Goal: Task Accomplishment & Management: Use online tool/utility

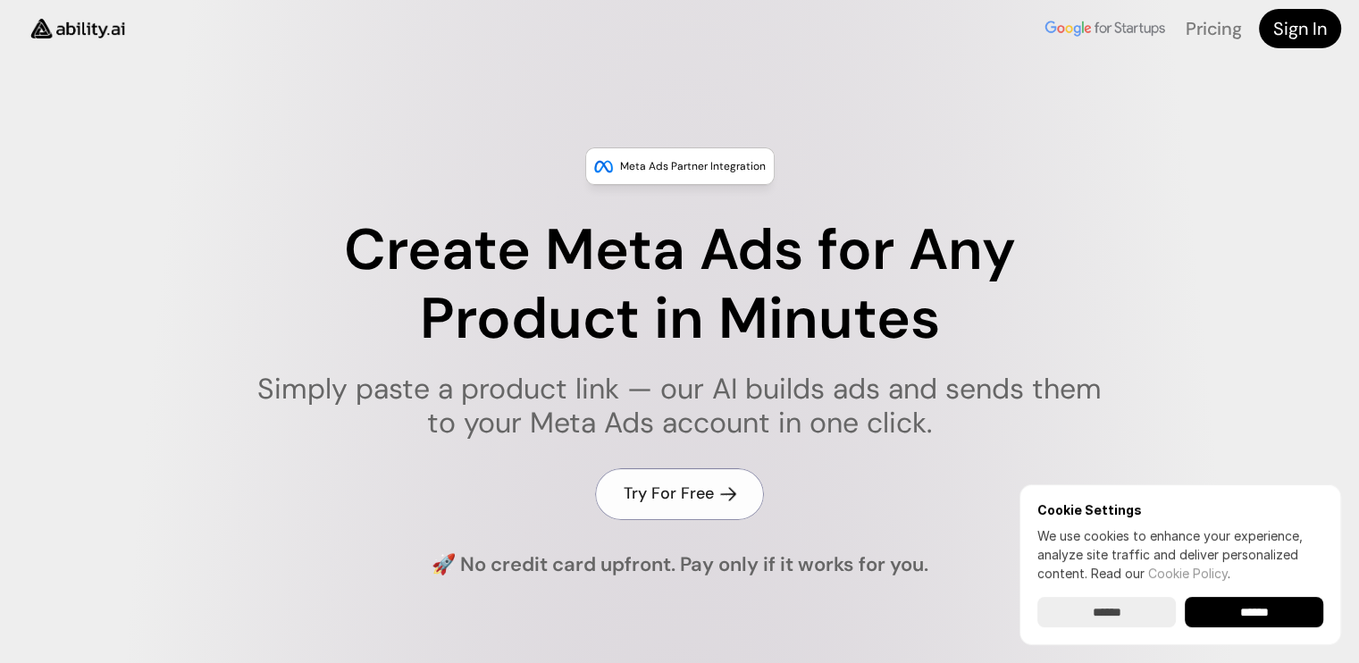
click at [682, 506] on link "Try For Free" at bounding box center [679, 493] width 169 height 51
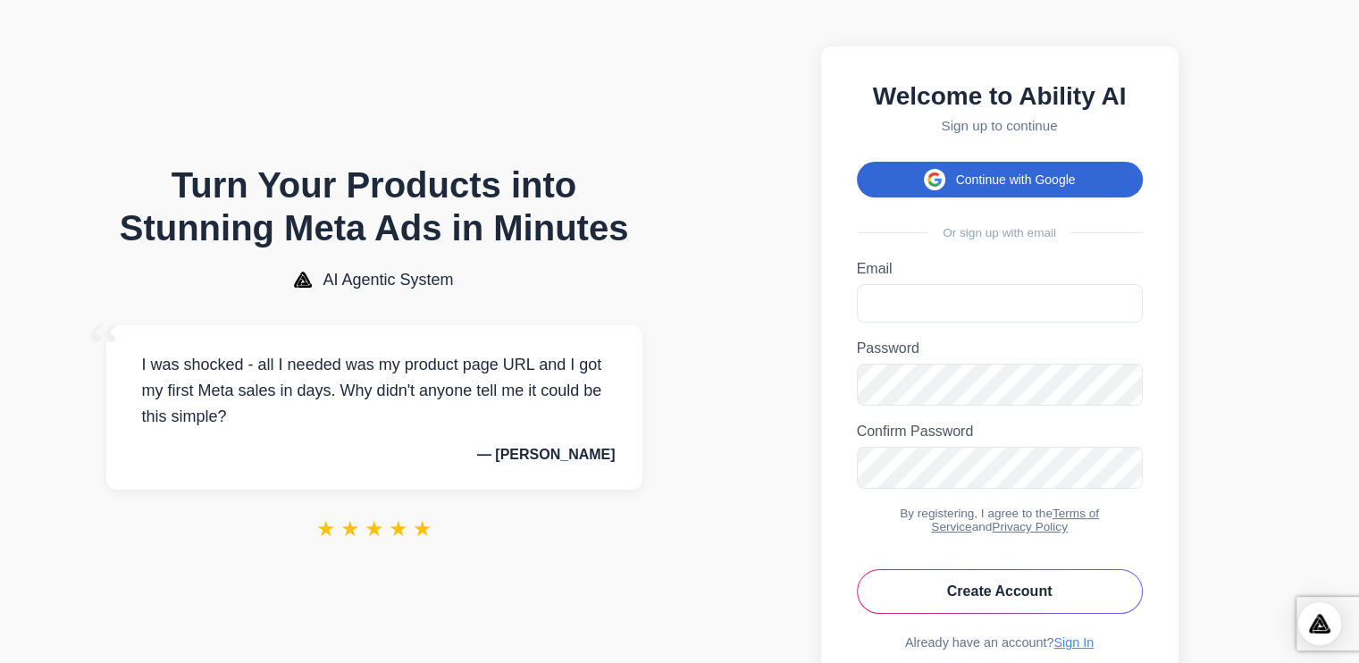
click at [986, 181] on button "Continue with Google" at bounding box center [1000, 180] width 286 height 36
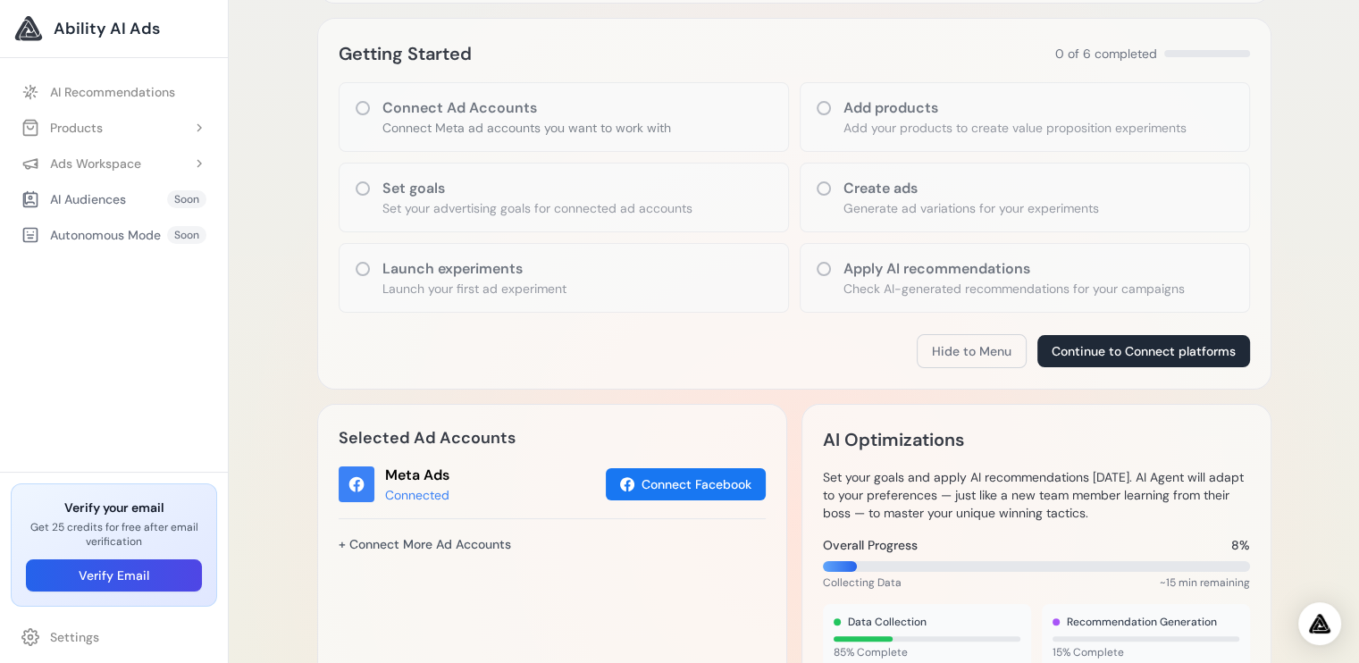
scroll to position [268, 0]
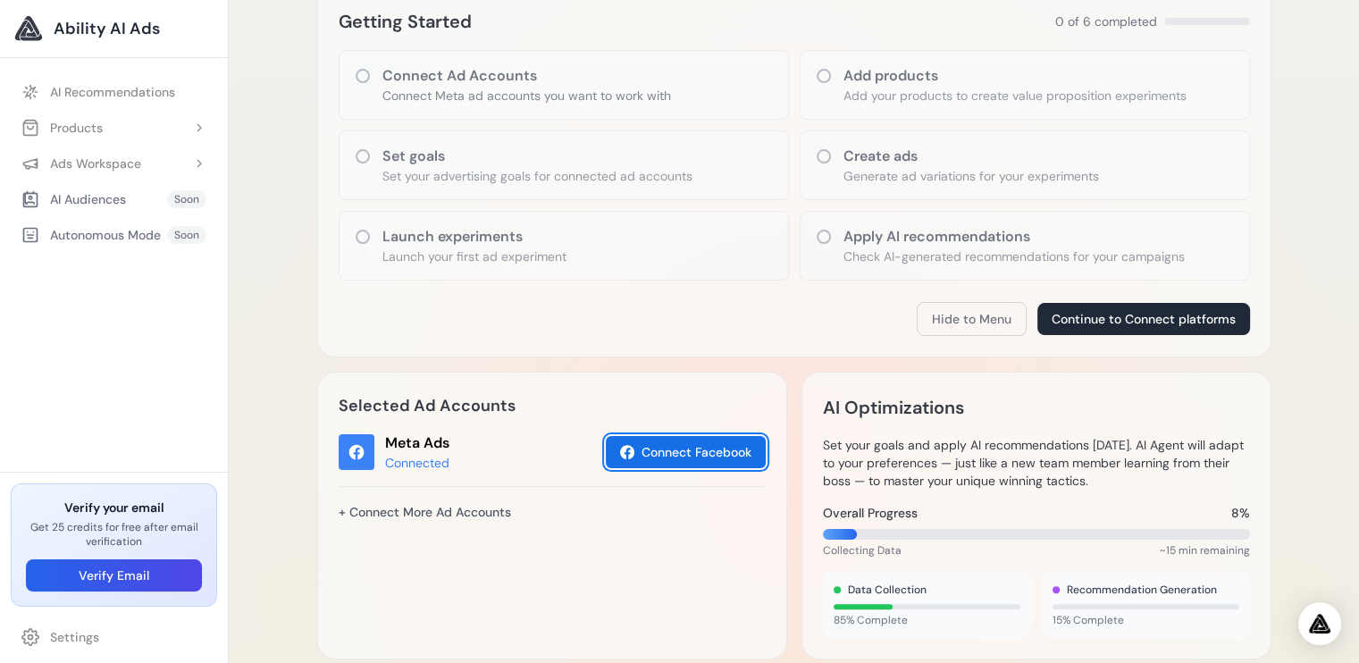
click at [666, 462] on button "Connect Facebook" at bounding box center [686, 452] width 160 height 32
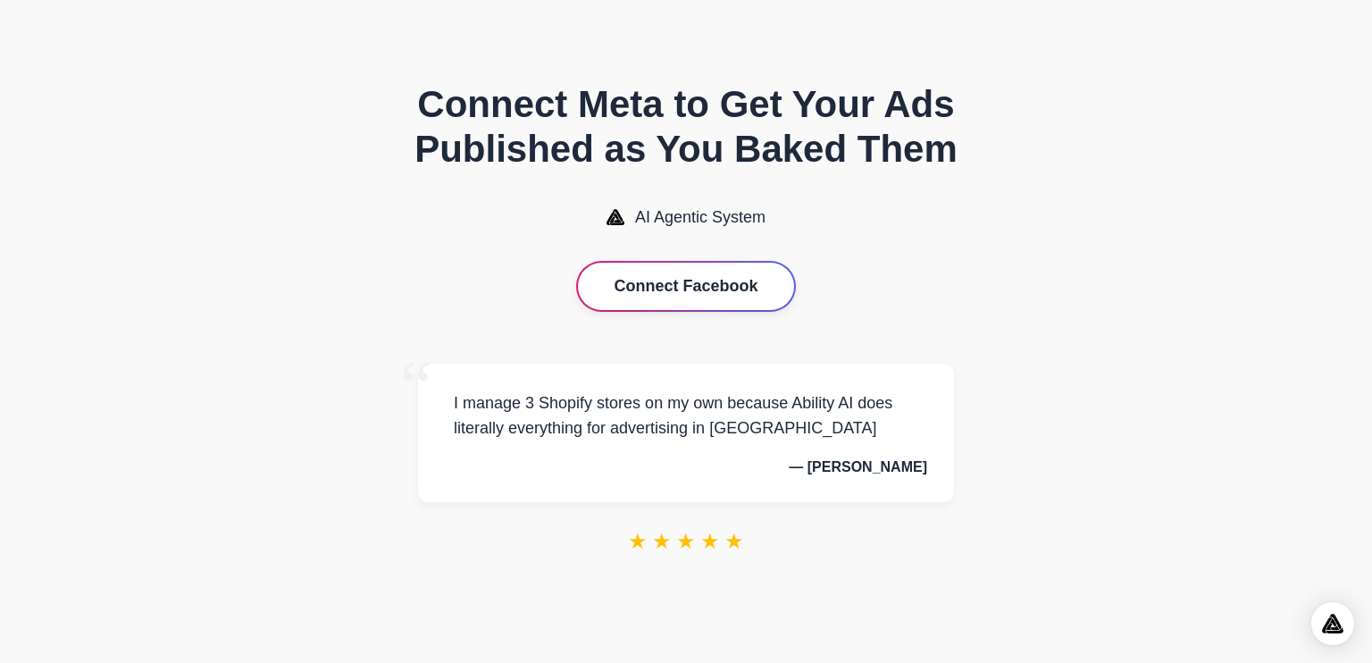
click at [697, 299] on button "Connect Facebook" at bounding box center [685, 286] width 215 height 47
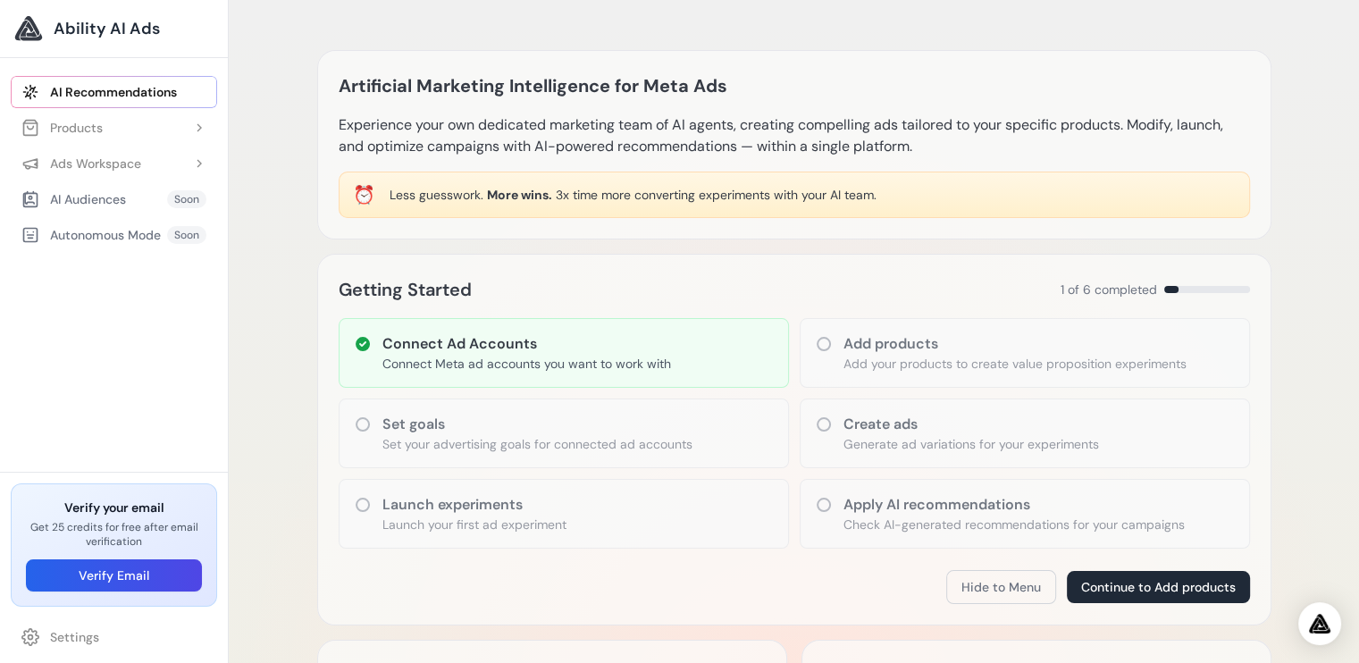
click at [524, 521] on p "Launch your first ad experiment" at bounding box center [474, 524] width 184 height 18
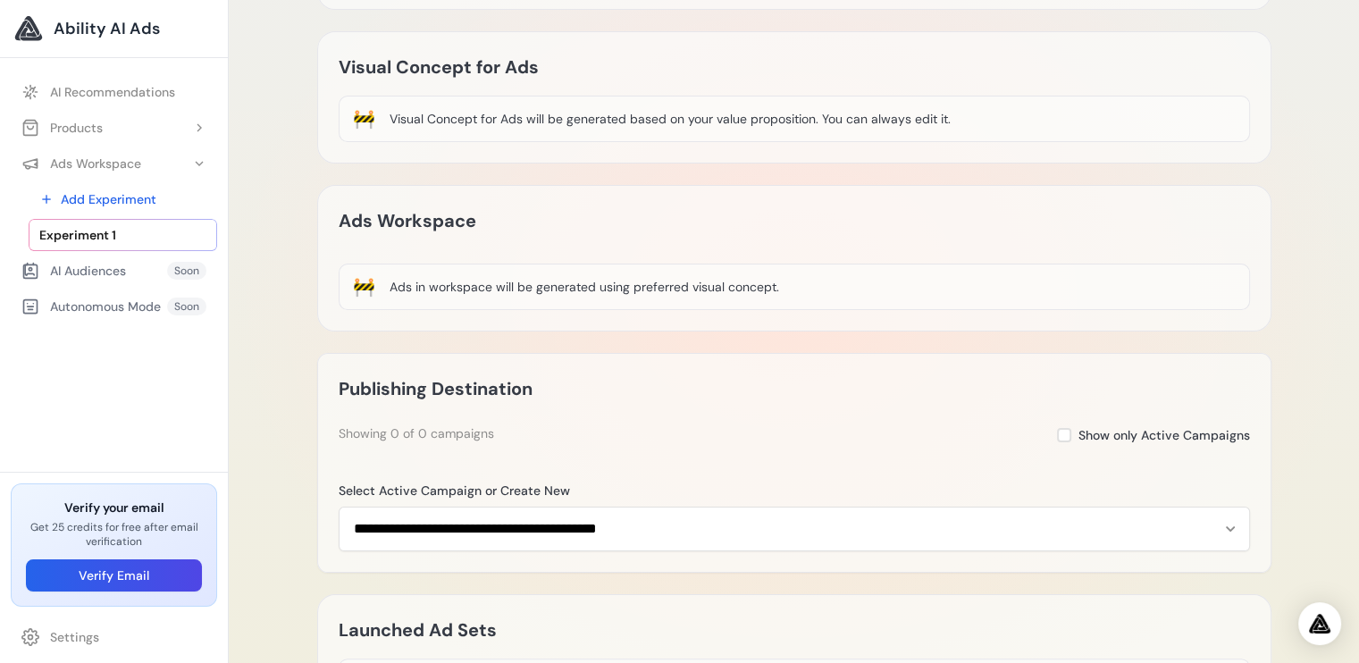
scroll to position [268, 0]
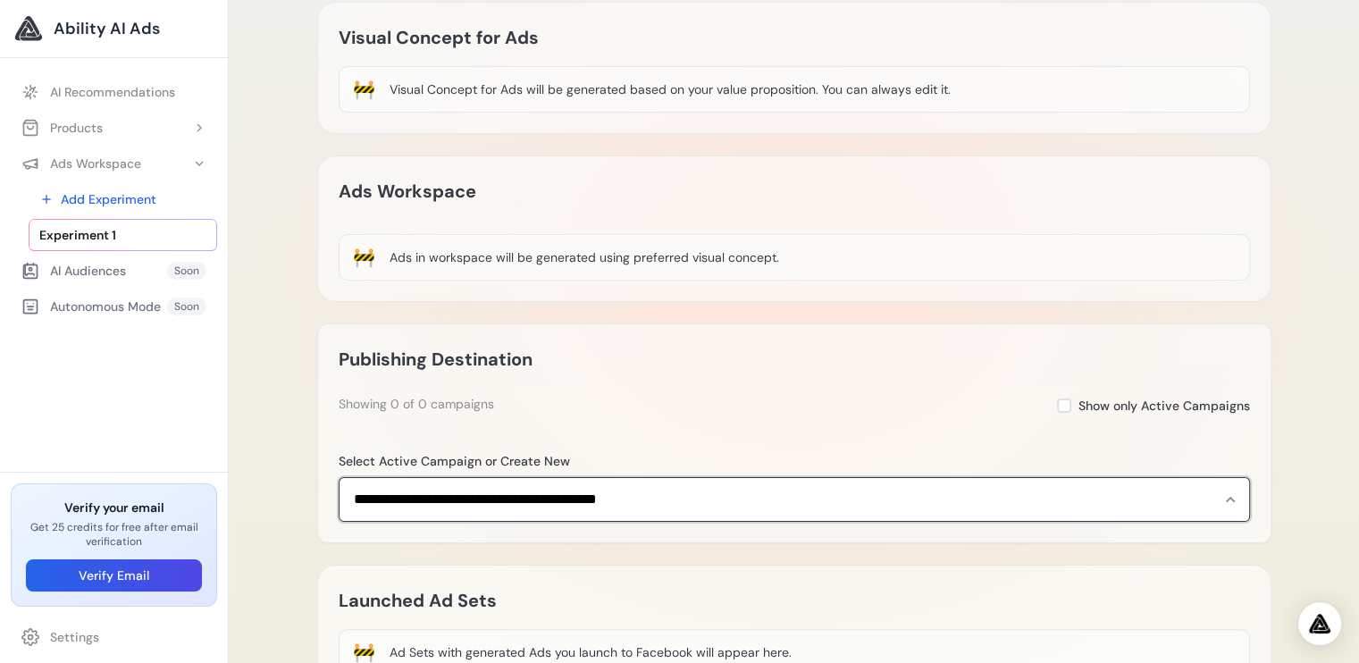
click at [601, 480] on select "**********" at bounding box center [794, 499] width 911 height 45
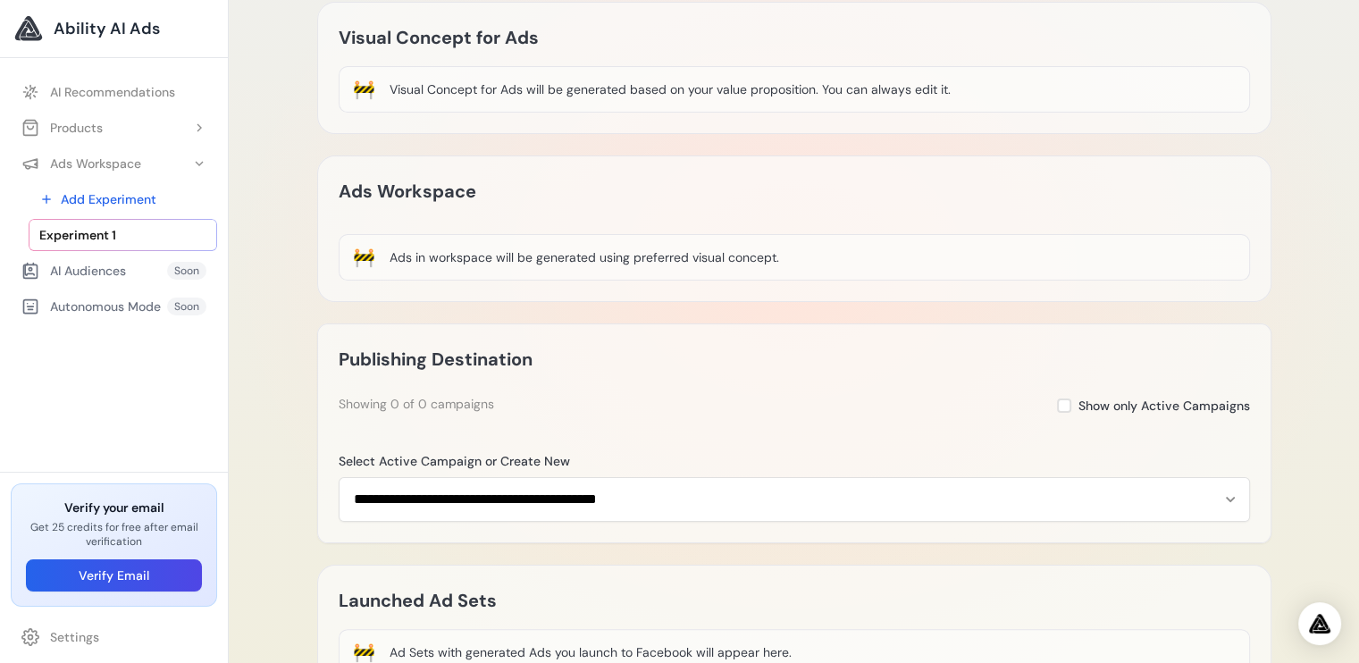
click at [642, 403] on div "Showing 0 of 0 campaigns Show only Active Campaigns" at bounding box center [794, 405] width 911 height 21
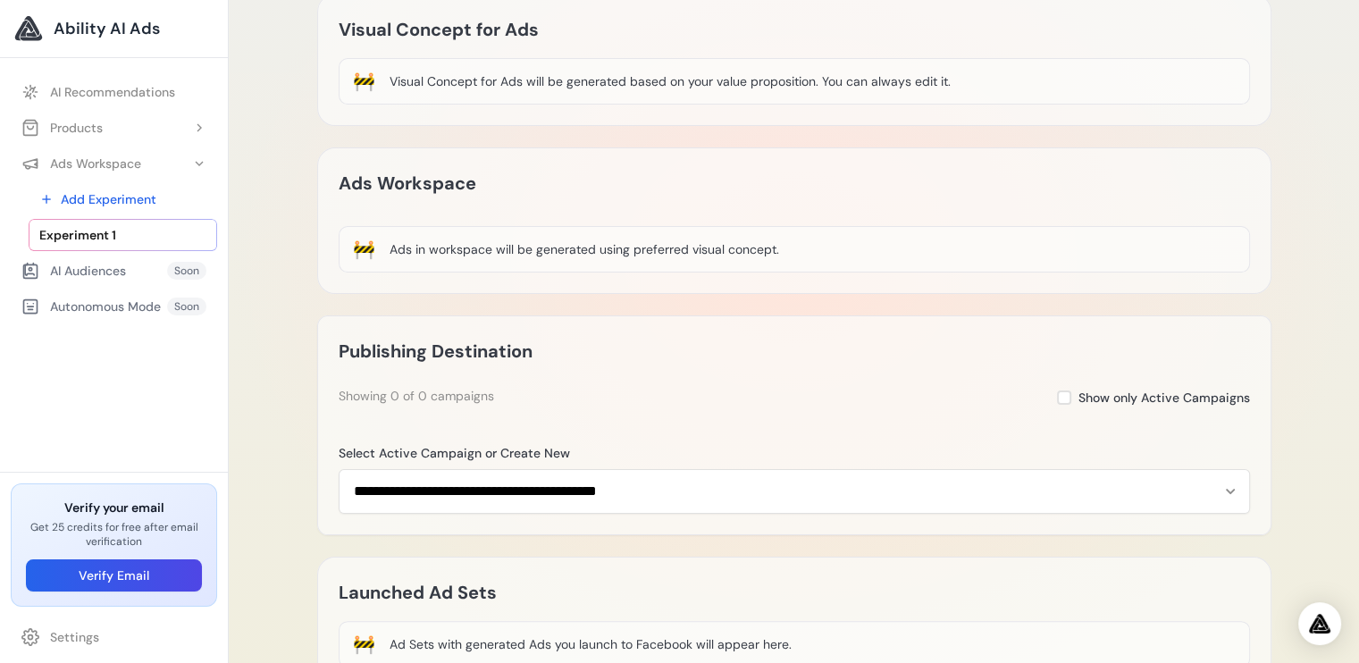
scroll to position [225, 0]
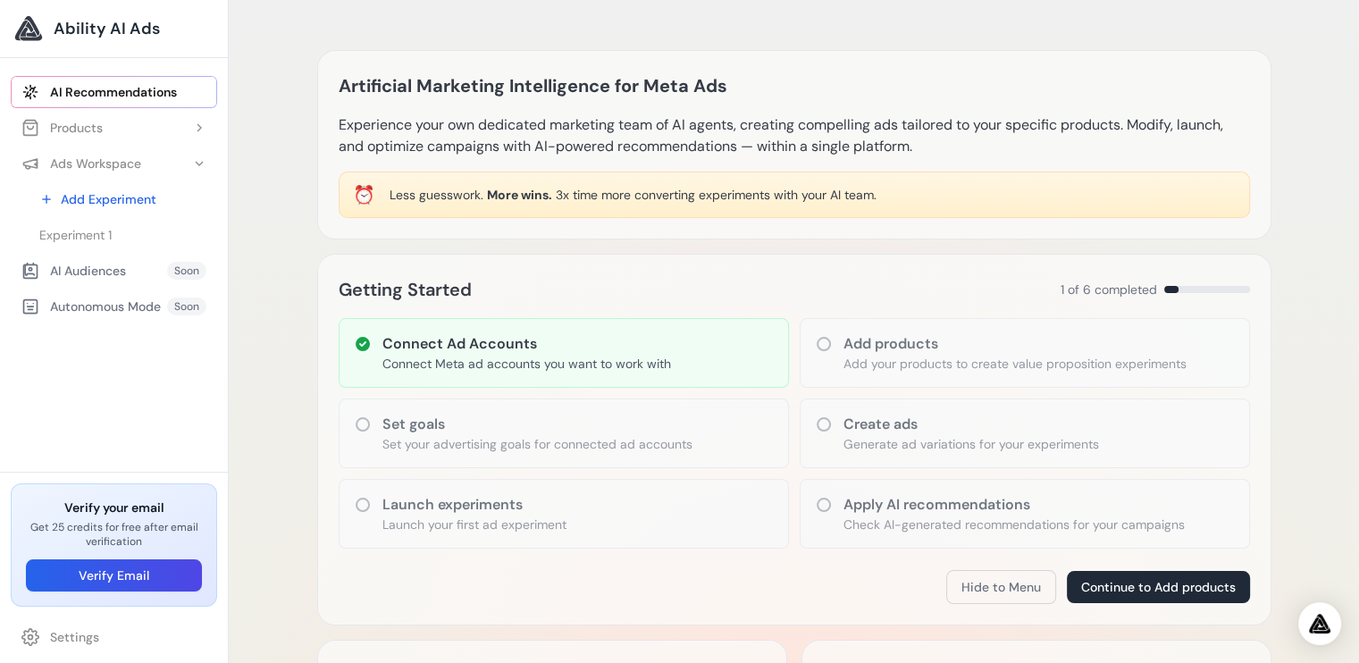
click at [1012, 362] on p "Add your products to create value proposition experiments" at bounding box center [1014, 364] width 343 height 18
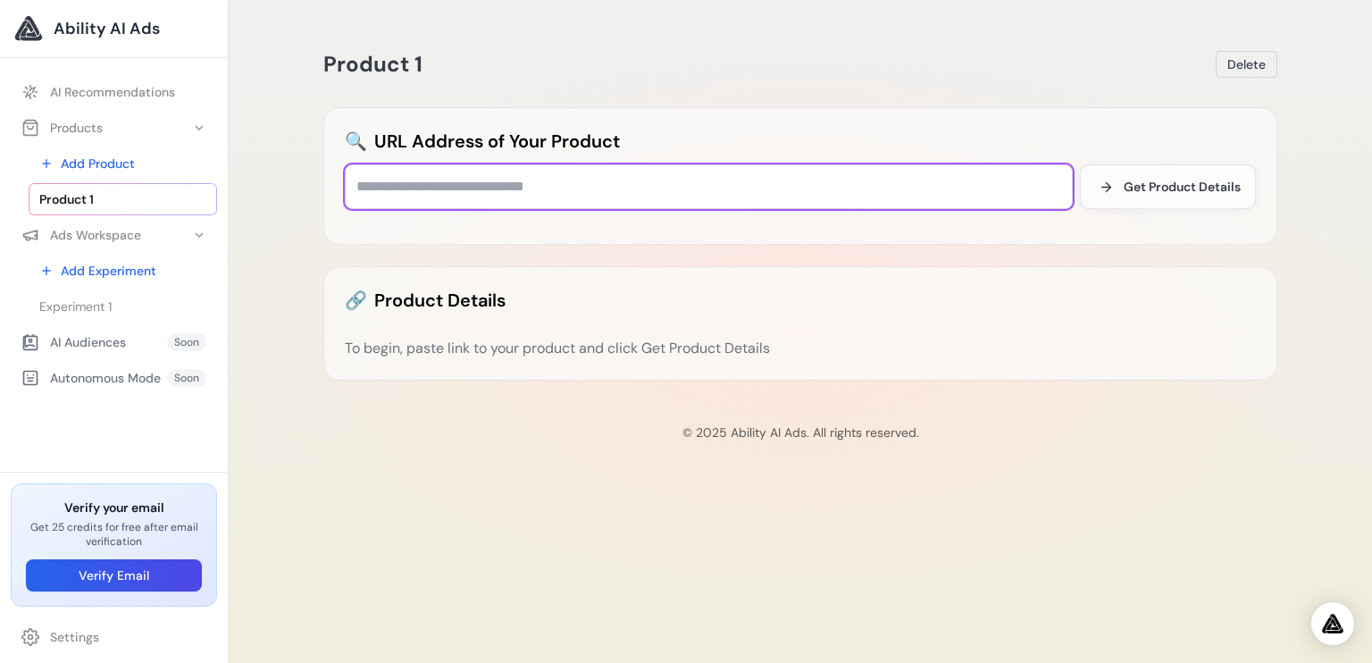
click at [591, 188] on input "text" at bounding box center [709, 186] width 728 height 45
paste input "**********"
type input "**********"
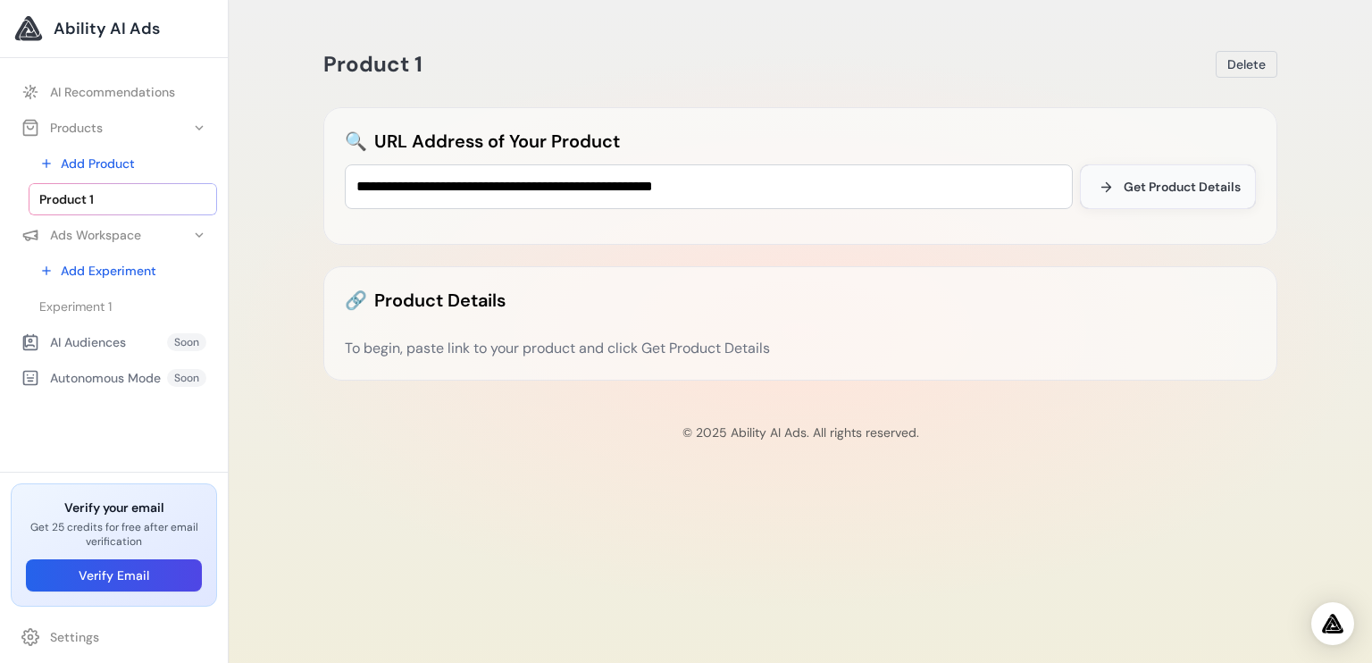
click at [1191, 190] on span "Get Product Details" at bounding box center [1182, 187] width 117 height 18
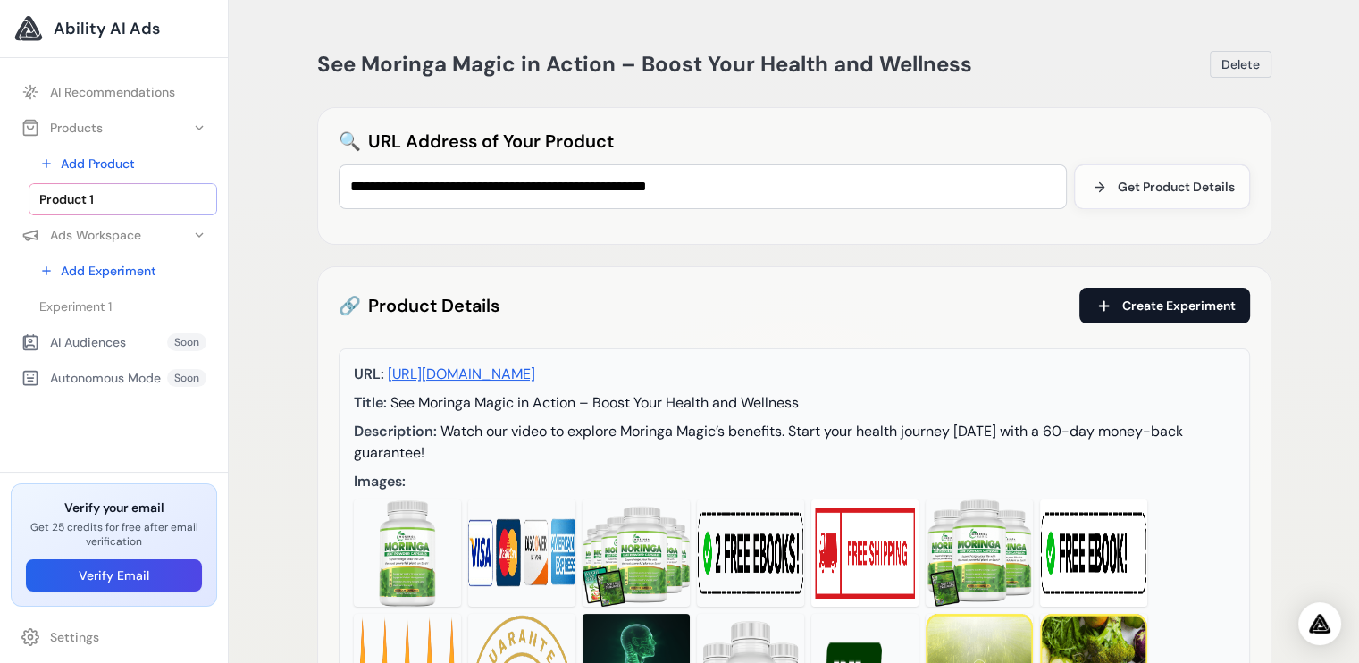
click at [1146, 312] on span "Create Experiment" at bounding box center [1178, 306] width 113 height 18
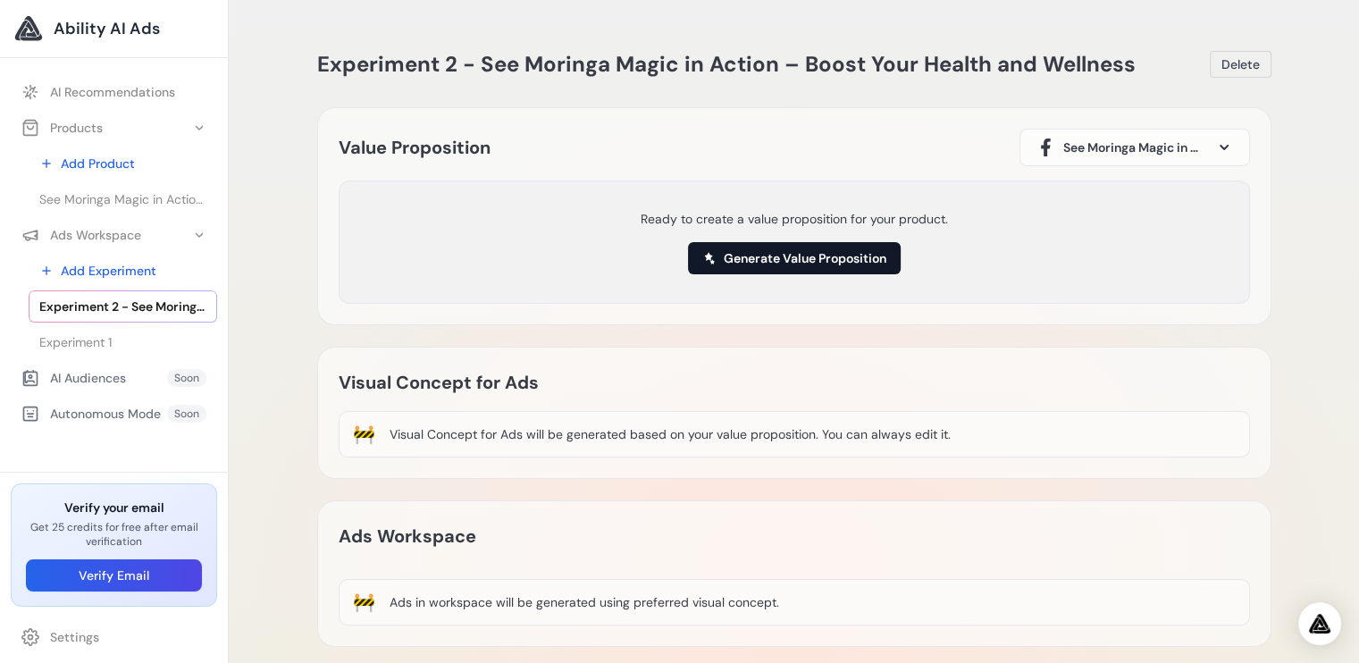
click at [810, 264] on button "Generate Value Proposition" at bounding box center [794, 258] width 213 height 32
